Goal: Transaction & Acquisition: Purchase product/service

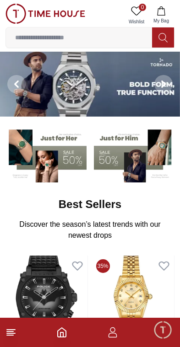
click at [111, 40] on input at bounding box center [79, 37] width 146 height 18
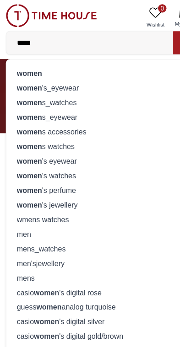
type input "*****"
click at [23, 92] on strong "women" at bounding box center [26, 89] width 22 height 7
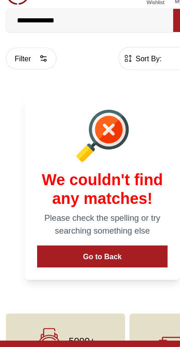
click at [30, 61] on button "Filter" at bounding box center [27, 70] width 44 height 19
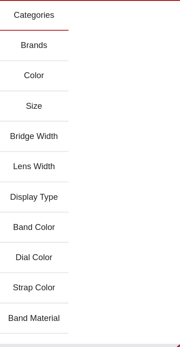
click at [23, 20] on button "Categories" at bounding box center [30, 33] width 60 height 26
click at [122, 129] on div "Categories Brands Color Size Bridge Width Lens Width Display Type Band Color Di…" at bounding box center [90, 245] width 180 height 450
click at [121, 94] on div "Categories Brands Color Size Bridge Width Lens Width Display Type Band Color Di…" at bounding box center [90, 245] width 180 height 450
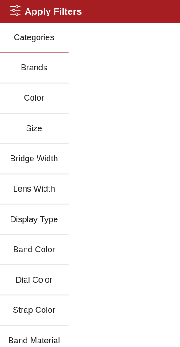
click at [12, 18] on div "Apply Filters Close menu" at bounding box center [90, 10] width 180 height 20
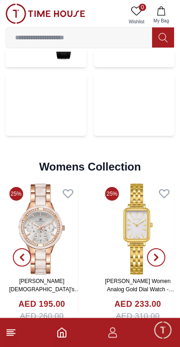
scroll to position [1880, 0]
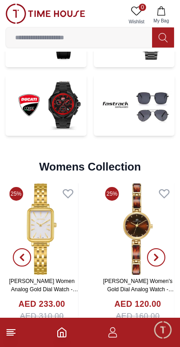
click at [48, 238] on img at bounding box center [41, 228] width 73 height 91
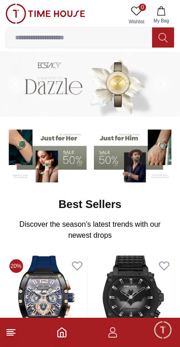
click at [8, 333] on line at bounding box center [11, 333] width 8 height 0
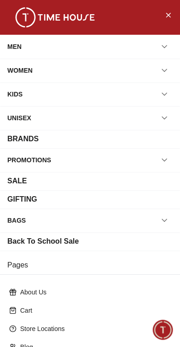
click at [98, 70] on div "WOMEN" at bounding box center [89, 70] width 165 height 16
click at [164, 72] on icon "button" at bounding box center [163, 70] width 9 height 9
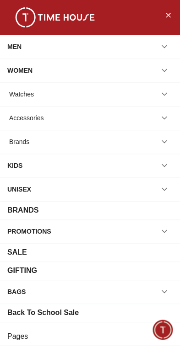
click at [126, 95] on div "Watches" at bounding box center [89, 94] width 165 height 16
click at [164, 95] on icon "button" at bounding box center [164, 94] width 5 height 2
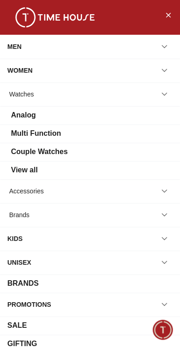
click at [63, 172] on div "View all" at bounding box center [89, 169] width 165 height 11
click at [123, 166] on div "View all" at bounding box center [89, 169] width 165 height 11
click at [32, 173] on div "View all" at bounding box center [24, 169] width 26 height 11
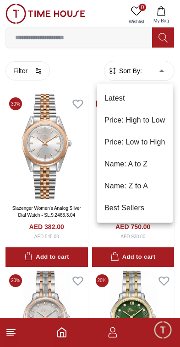
click at [67, 202] on div at bounding box center [90, 173] width 180 height 347
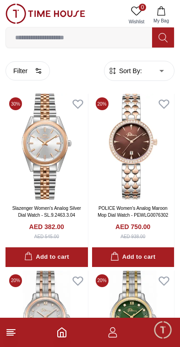
click at [15, 71] on button "Filter" at bounding box center [27, 70] width 44 height 19
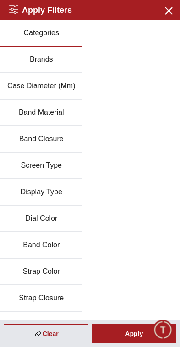
click at [51, 61] on button "Brands" at bounding box center [41, 60] width 82 height 26
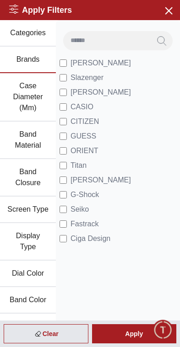
click at [112, 58] on li "[PERSON_NAME]" at bounding box center [117, 63] width 116 height 15
click at [96, 64] on span "[PERSON_NAME]" at bounding box center [100, 63] width 60 height 11
click at [86, 134] on span "GUESS" at bounding box center [83, 136] width 26 height 11
click at [80, 165] on span "Titan" at bounding box center [78, 165] width 16 height 11
click at [102, 180] on span "[PERSON_NAME]" at bounding box center [100, 179] width 60 height 11
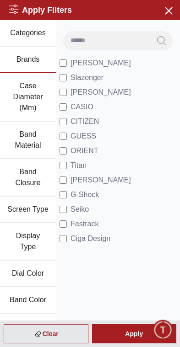
click at [136, 335] on div "Apply" at bounding box center [134, 333] width 85 height 19
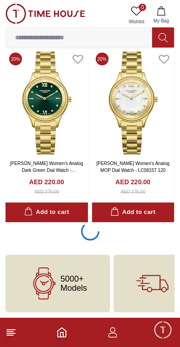
scroll to position [1633, 0]
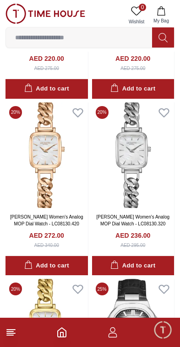
scroll to position [2667, 0]
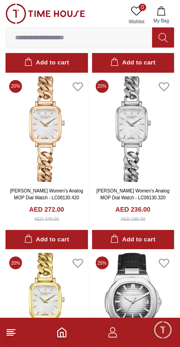
click at [48, 127] on img at bounding box center [46, 129] width 82 height 106
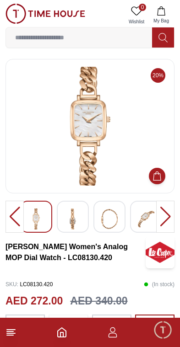
click at [116, 221] on img at bounding box center [109, 218] width 16 height 21
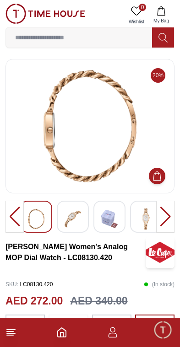
click at [148, 222] on img at bounding box center [145, 218] width 16 height 21
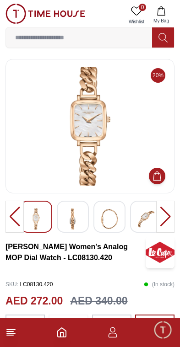
click at [74, 227] on img at bounding box center [72, 218] width 16 height 21
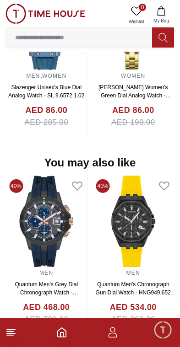
scroll to position [902, 0]
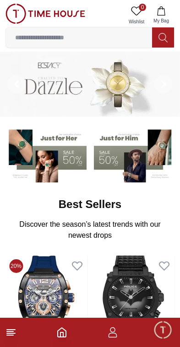
click at [16, 335] on icon at bounding box center [10, 332] width 11 height 11
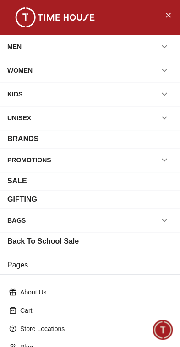
click at [95, 64] on div "WOMEN" at bounding box center [89, 70] width 165 height 16
click at [164, 72] on icon "button" at bounding box center [163, 70] width 9 height 9
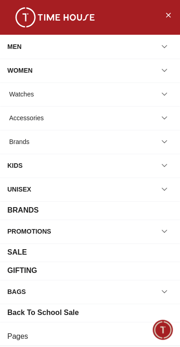
click at [104, 95] on div "Watches" at bounding box center [89, 94] width 165 height 16
click at [165, 93] on icon "button" at bounding box center [163, 94] width 9 height 9
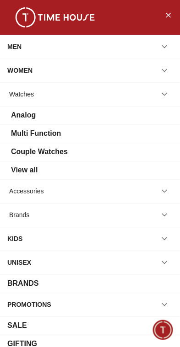
click at [70, 171] on div "View all" at bounding box center [89, 169] width 165 height 11
click at [115, 169] on div "View all" at bounding box center [89, 169] width 165 height 11
click at [81, 171] on div "View all" at bounding box center [89, 169] width 165 height 11
click at [132, 178] on div "View all" at bounding box center [90, 170] width 180 height 18
click at [61, 173] on div "View all" at bounding box center [89, 169] width 165 height 11
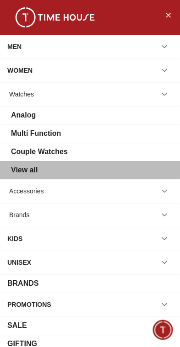
click at [61, 173] on div "View all" at bounding box center [89, 169] width 165 height 11
click at [58, 170] on div "View all" at bounding box center [89, 169] width 165 height 11
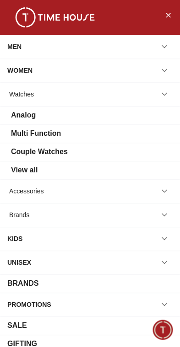
click at [65, 170] on div "View all" at bounding box center [89, 169] width 165 height 11
click at [66, 175] on div "View all" at bounding box center [90, 170] width 180 height 18
click at [66, 175] on div "View all" at bounding box center [89, 169] width 165 height 11
click at [27, 74] on div "WOMEN" at bounding box center [19, 70] width 25 height 16
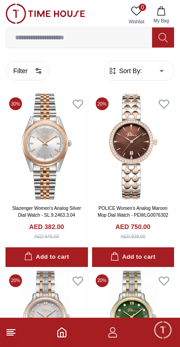
click at [30, 71] on button "Filter" at bounding box center [27, 70] width 44 height 19
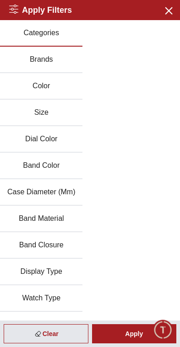
click at [77, 62] on button "Brands" at bounding box center [41, 60] width 82 height 26
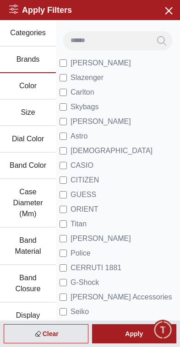
click at [100, 67] on span "[PERSON_NAME]" at bounding box center [100, 63] width 60 height 11
click at [95, 193] on span "GUESS" at bounding box center [83, 194] width 26 height 11
click at [85, 222] on span "Titan" at bounding box center [78, 223] width 16 height 11
click at [101, 236] on span "[PERSON_NAME]" at bounding box center [100, 238] width 60 height 11
click at [86, 254] on span "Police" at bounding box center [80, 253] width 20 height 11
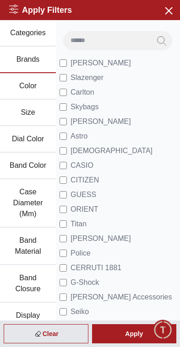
click at [132, 333] on div "Apply" at bounding box center [134, 333] width 85 height 19
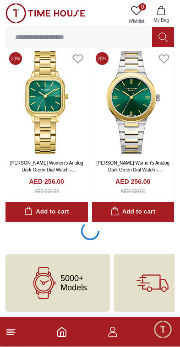
scroll to position [1633, 0]
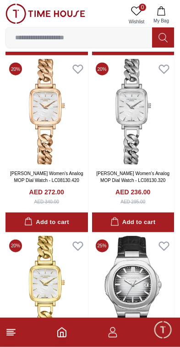
scroll to position [3567, 0]
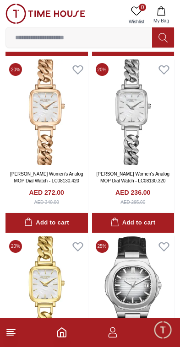
click at [16, 335] on icon at bounding box center [10, 332] width 11 height 11
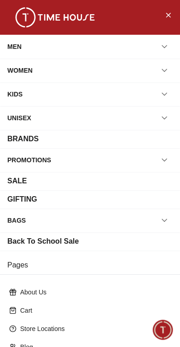
click at [103, 66] on div "WOMEN" at bounding box center [89, 70] width 165 height 16
click at [162, 73] on icon "button" at bounding box center [163, 70] width 9 height 9
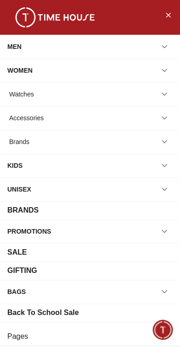
click at [111, 93] on div "Watches" at bounding box center [89, 94] width 165 height 16
click at [162, 95] on icon "button" at bounding box center [163, 94] width 9 height 9
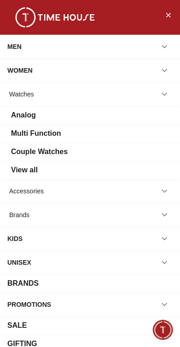
click at [48, 172] on div "View all" at bounding box center [89, 169] width 165 height 11
click at [36, 172] on div "View all" at bounding box center [24, 169] width 26 height 11
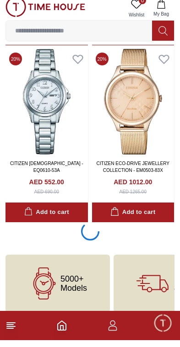
scroll to position [1626, 0]
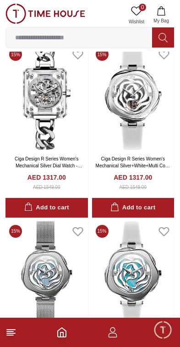
scroll to position [1808, 0]
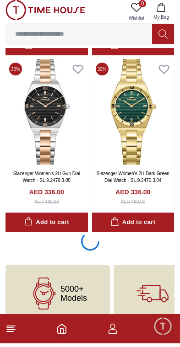
scroll to position [5138, 0]
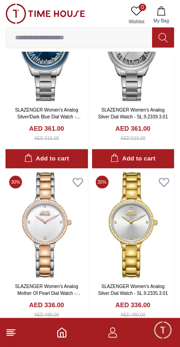
scroll to position [8565, 0]
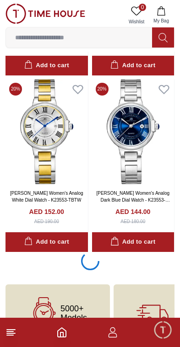
scroll to position [12190, 0]
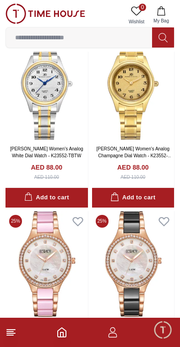
scroll to position [12588, 0]
